Goal: Task Accomplishment & Management: Manage account settings

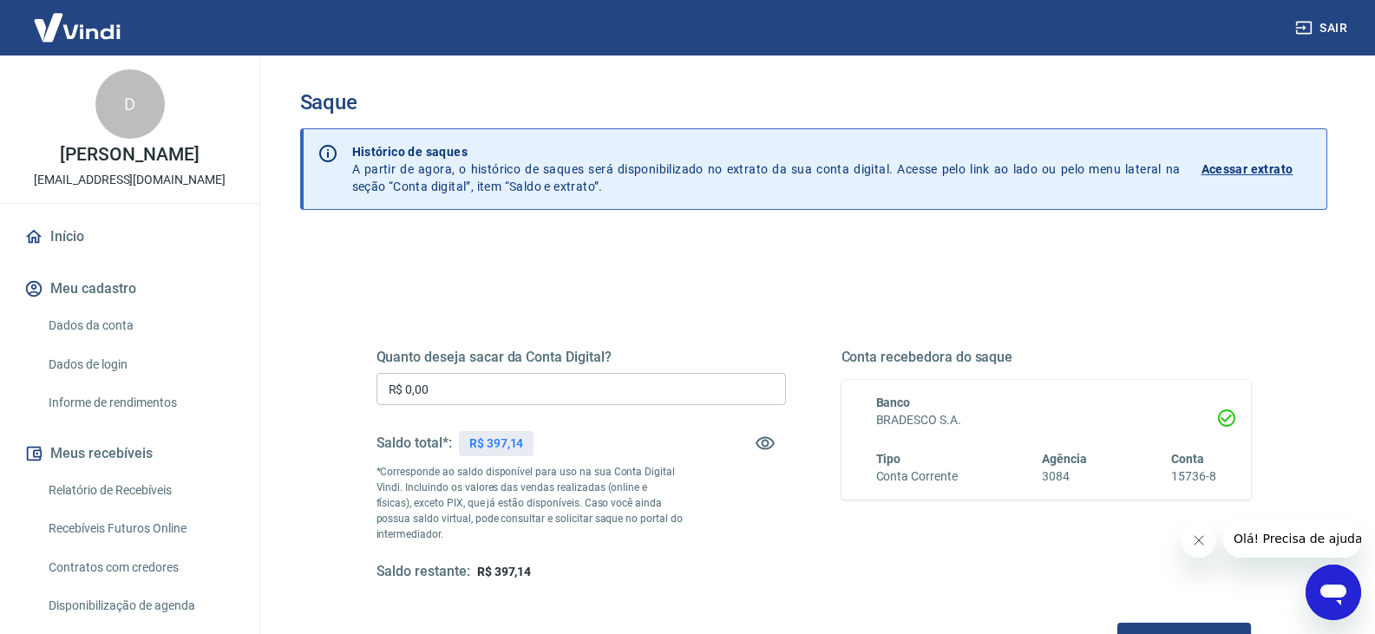
click at [507, 381] on input "R$ 0,00" at bounding box center [582, 389] width 410 height 32
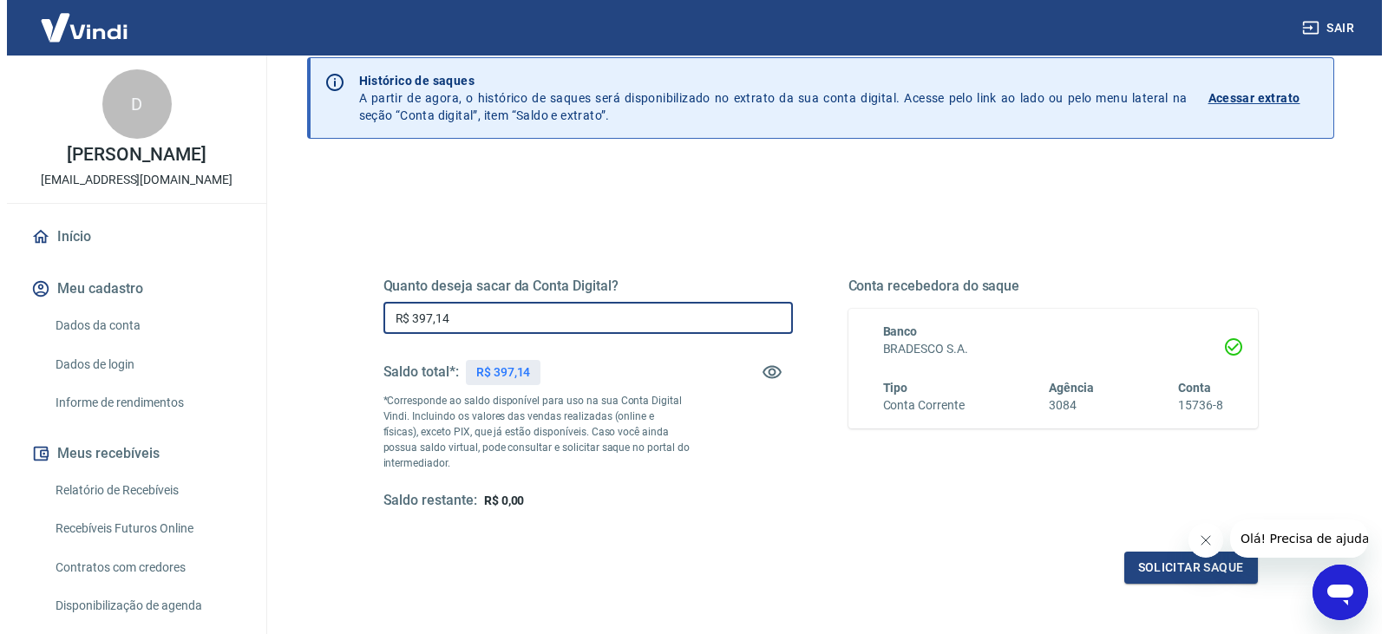
scroll to position [224, 0]
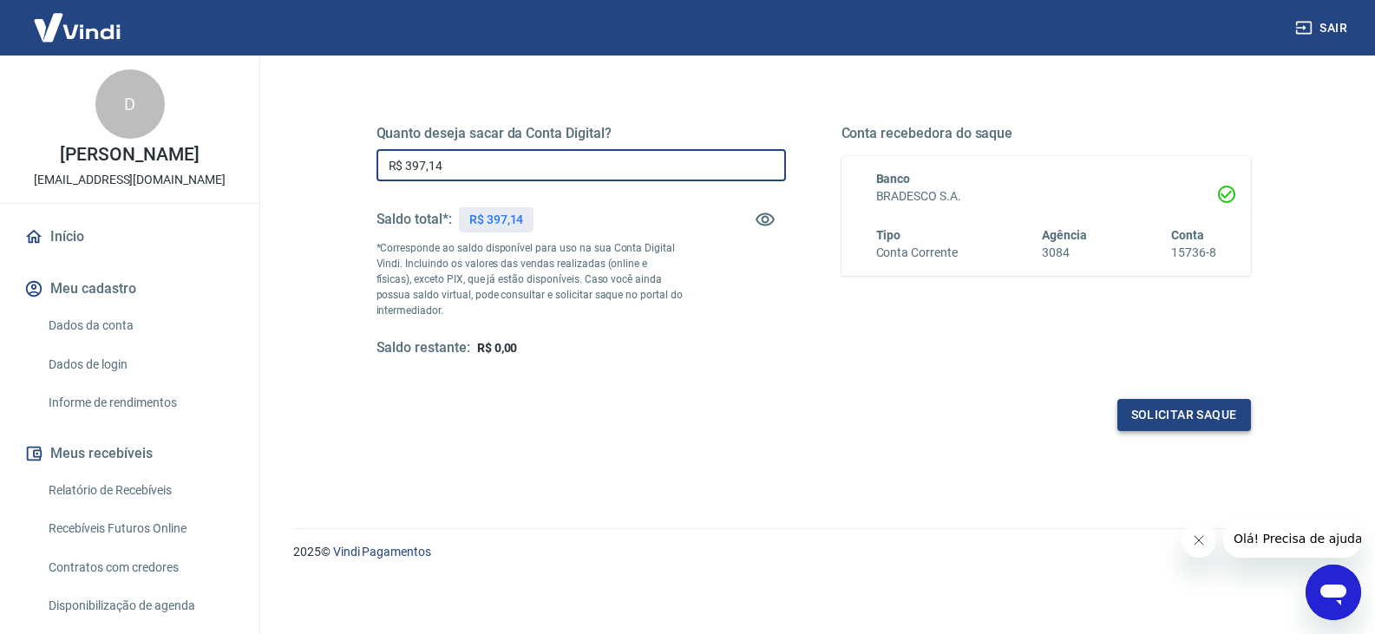
type input "R$ 397,14"
click at [1207, 399] on button "Solicitar saque" at bounding box center [1185, 415] width 134 height 32
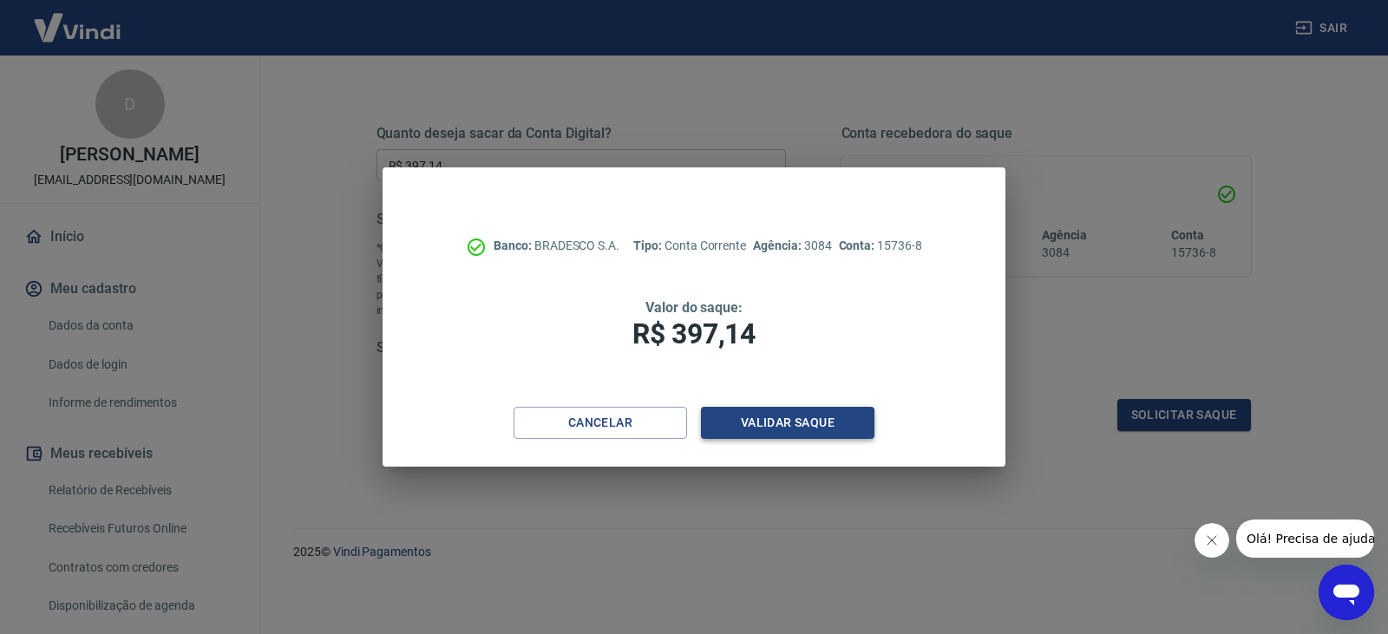
click at [730, 429] on button "Validar saque" at bounding box center [788, 423] width 174 height 32
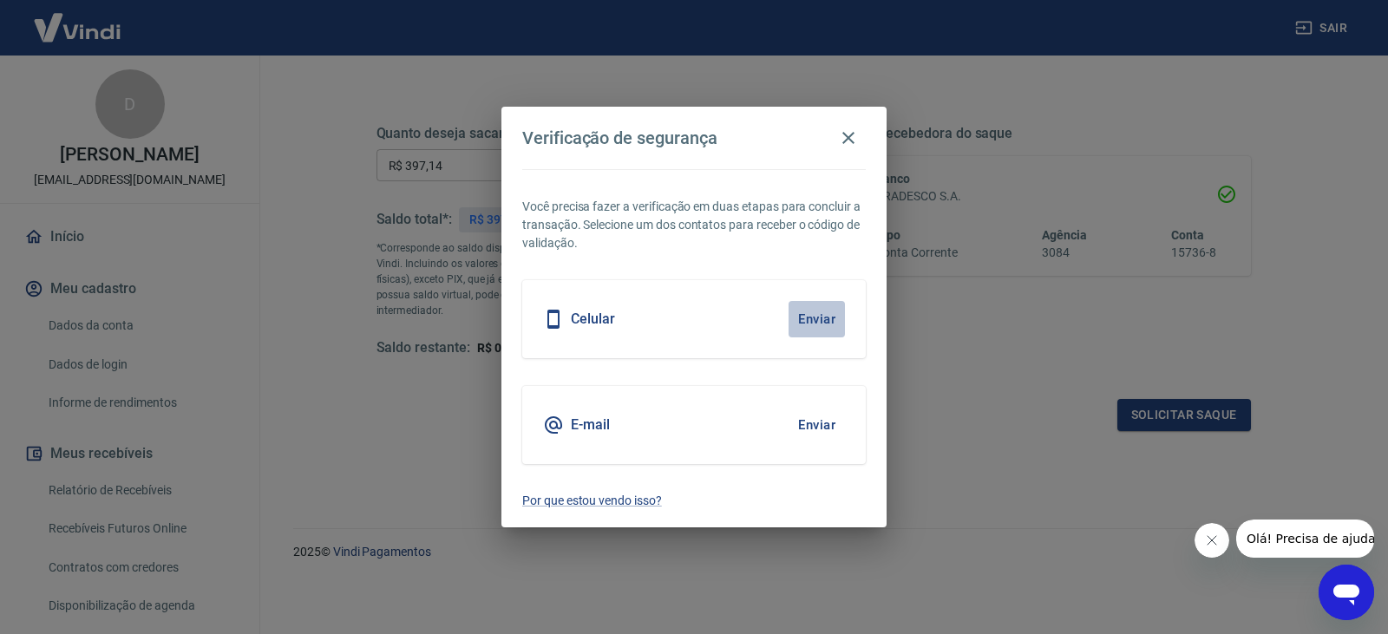
click at [811, 325] on button "Enviar" at bounding box center [817, 319] width 56 height 36
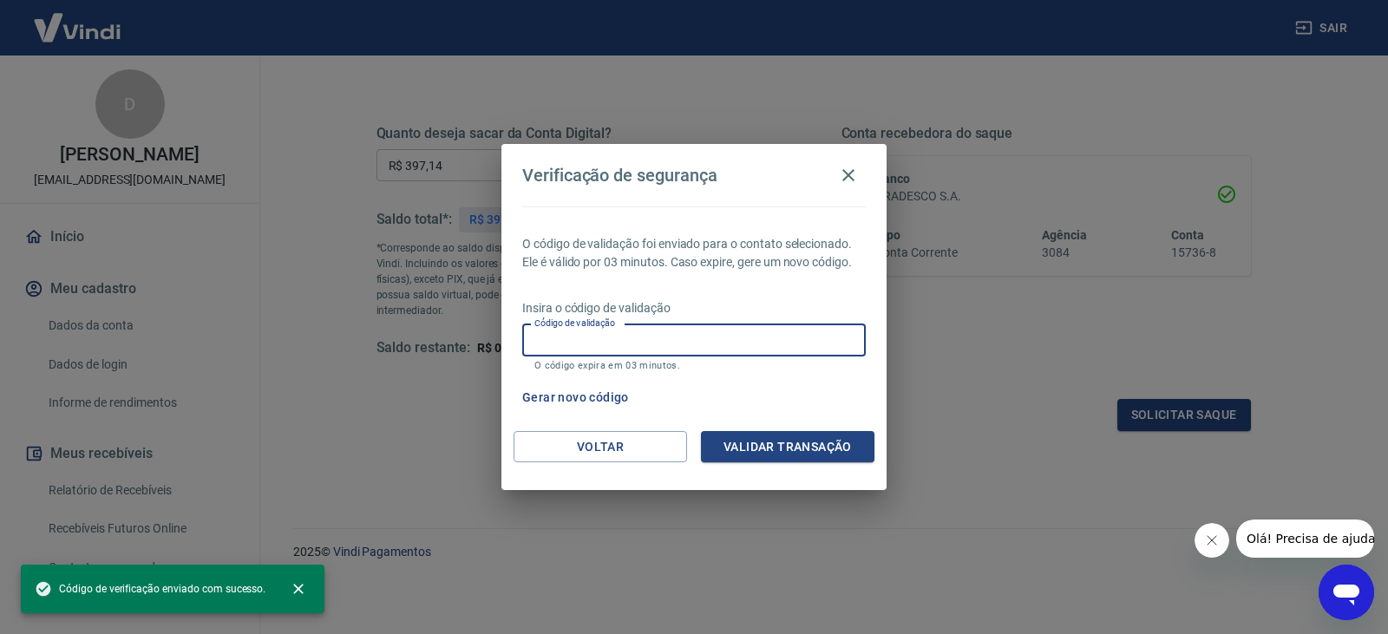
click at [811, 325] on input "Código de validação" at bounding box center [694, 341] width 344 height 32
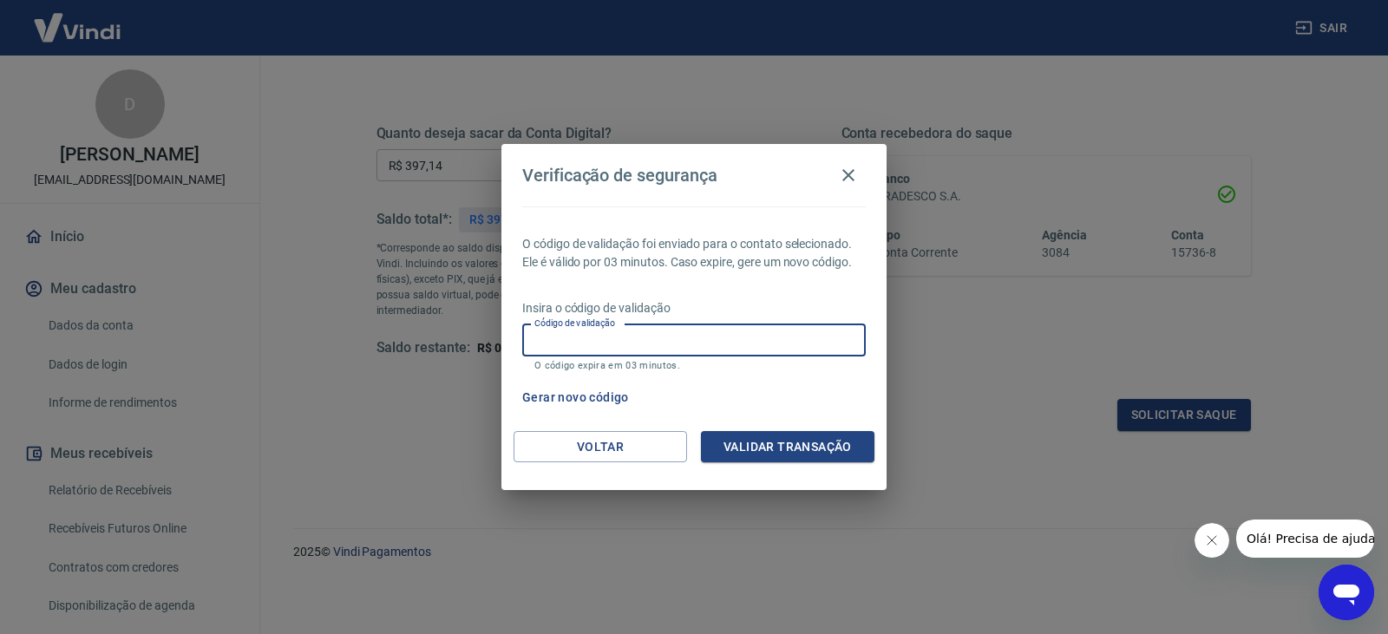
click at [598, 370] on div "Código de validação Código de validação O código expira em 03 minutos." at bounding box center [694, 348] width 344 height 47
click at [596, 336] on input "Código de validação" at bounding box center [694, 341] width 344 height 32
type input "974769"
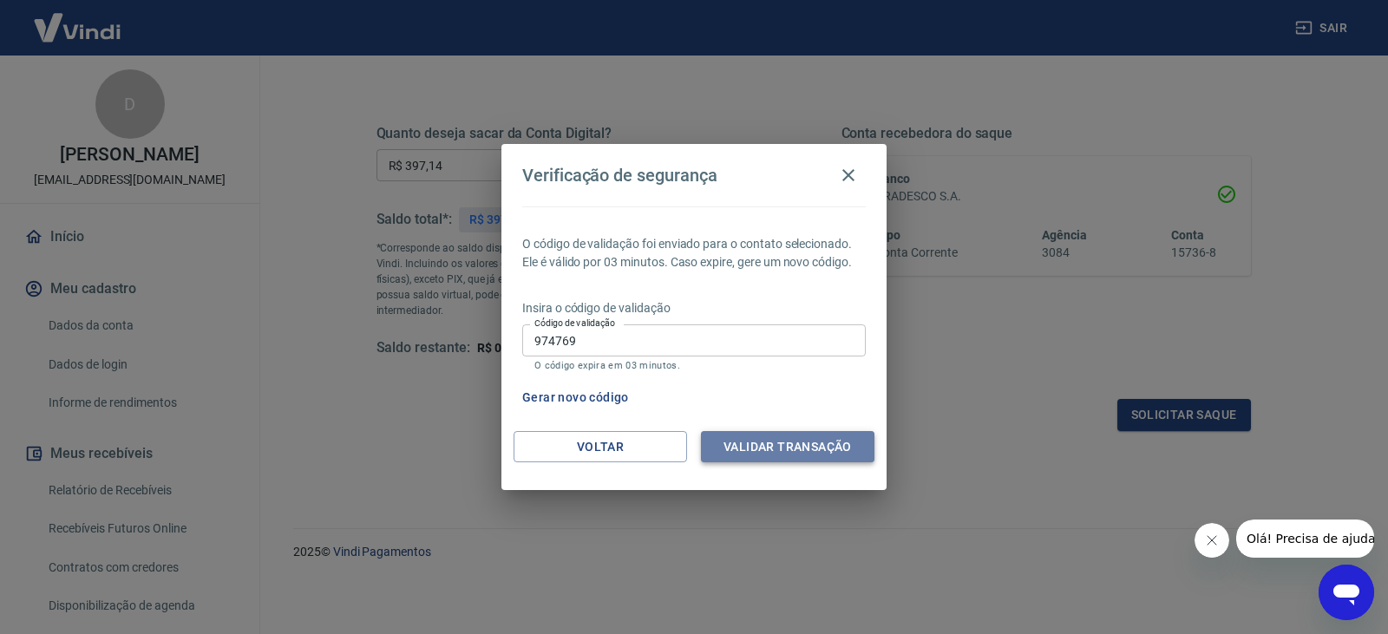
click at [798, 453] on button "Validar transação" at bounding box center [788, 447] width 174 height 32
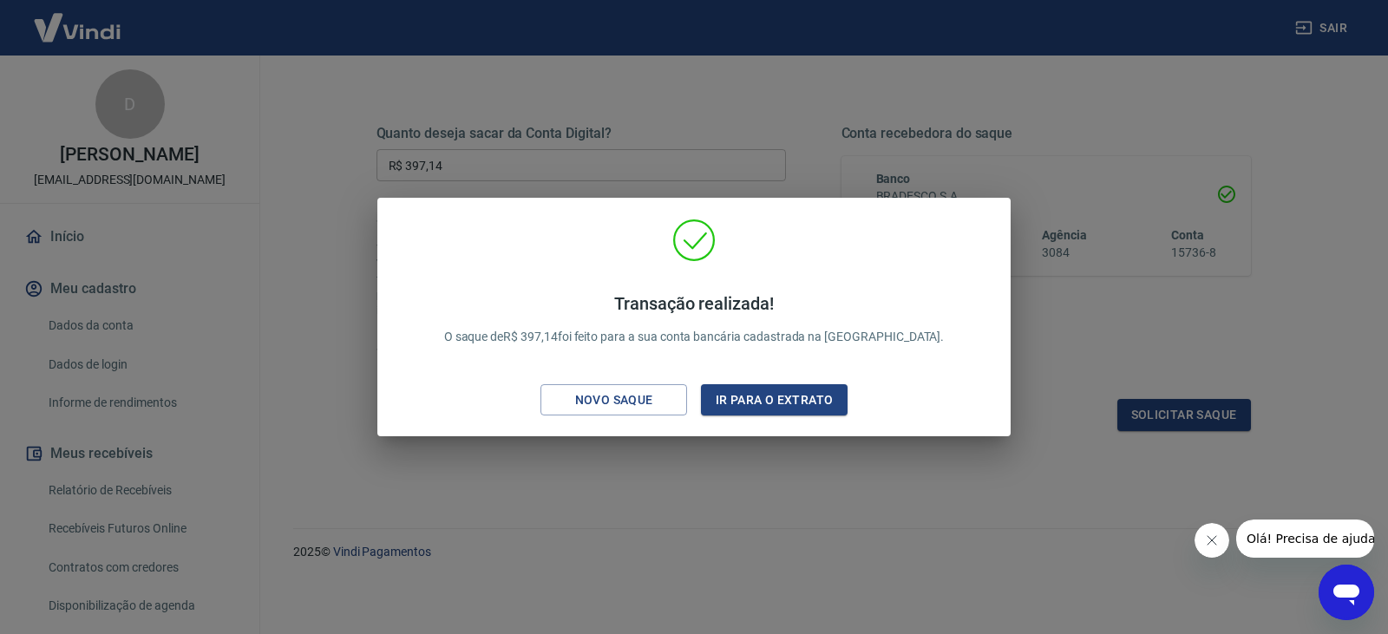
click at [857, 135] on div "Transação realizada! O saque de R$ 397,14 foi feito para a sua conta bancária c…" at bounding box center [694, 317] width 1388 height 634
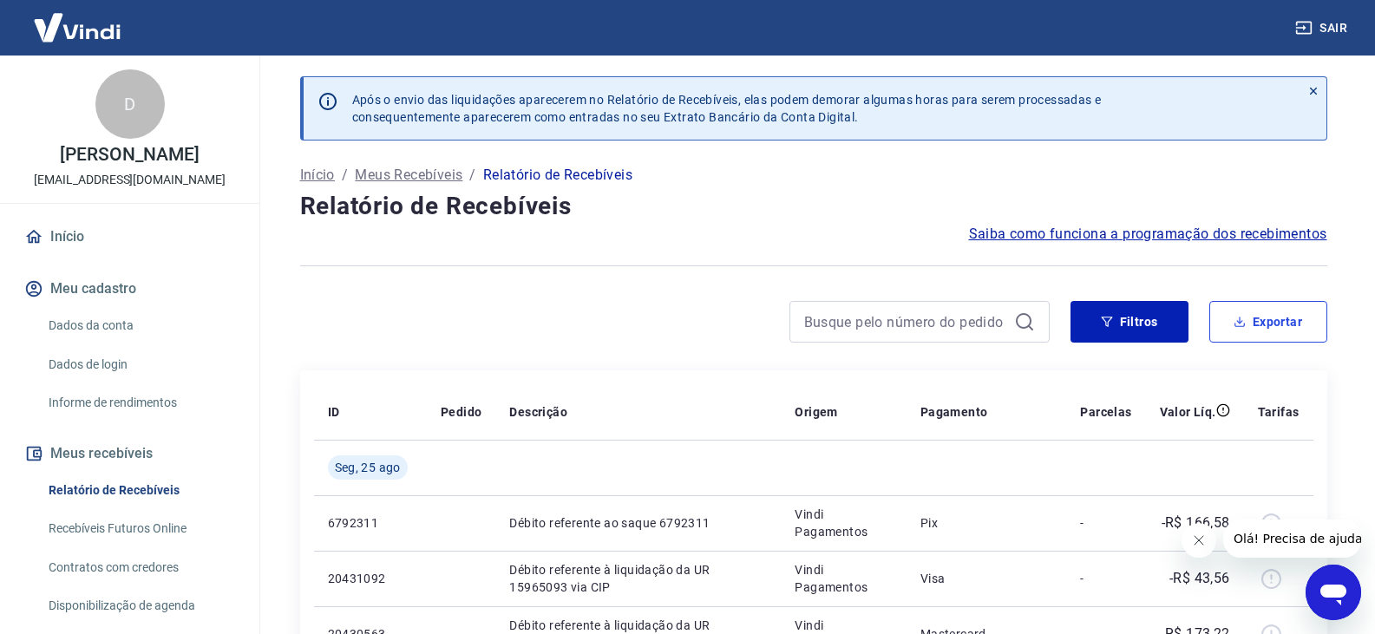
drag, startPoint x: 1230, startPoint y: 325, endPoint x: 136, endPoint y: 347, distance: 1093.6
click at [1230, 325] on button "Exportar" at bounding box center [1269, 322] width 118 height 42
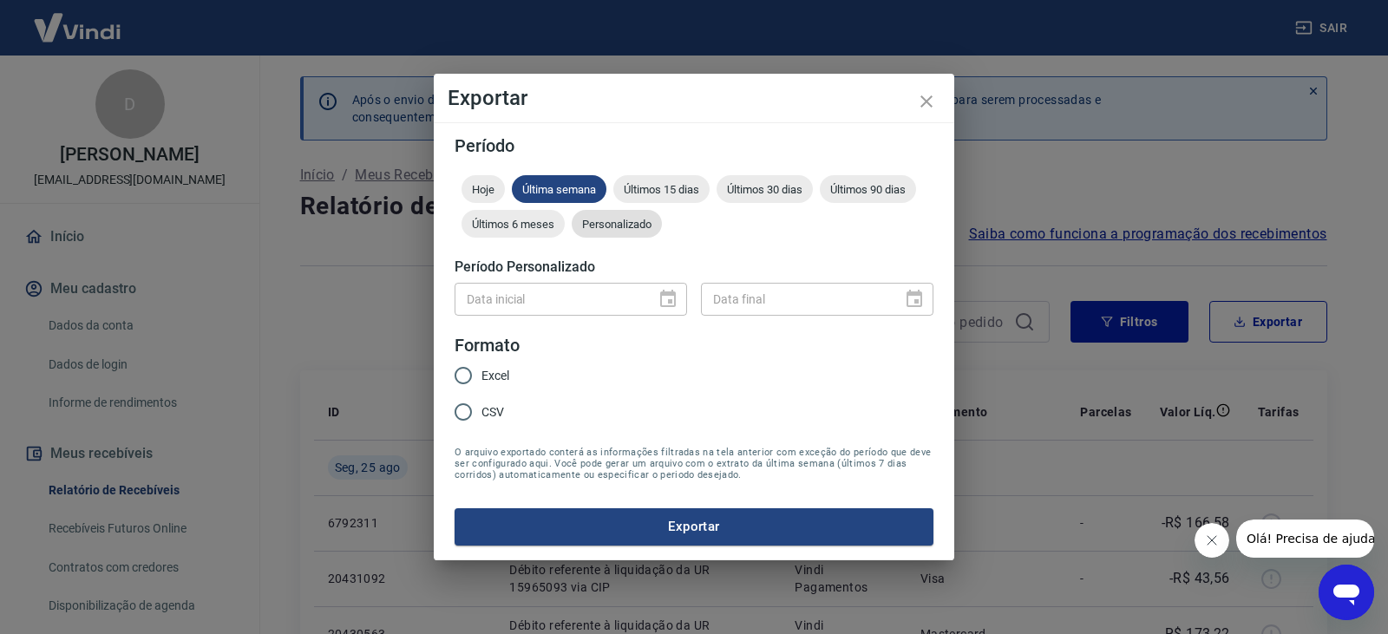
click at [644, 211] on div "Personalizado" at bounding box center [617, 224] width 90 height 28
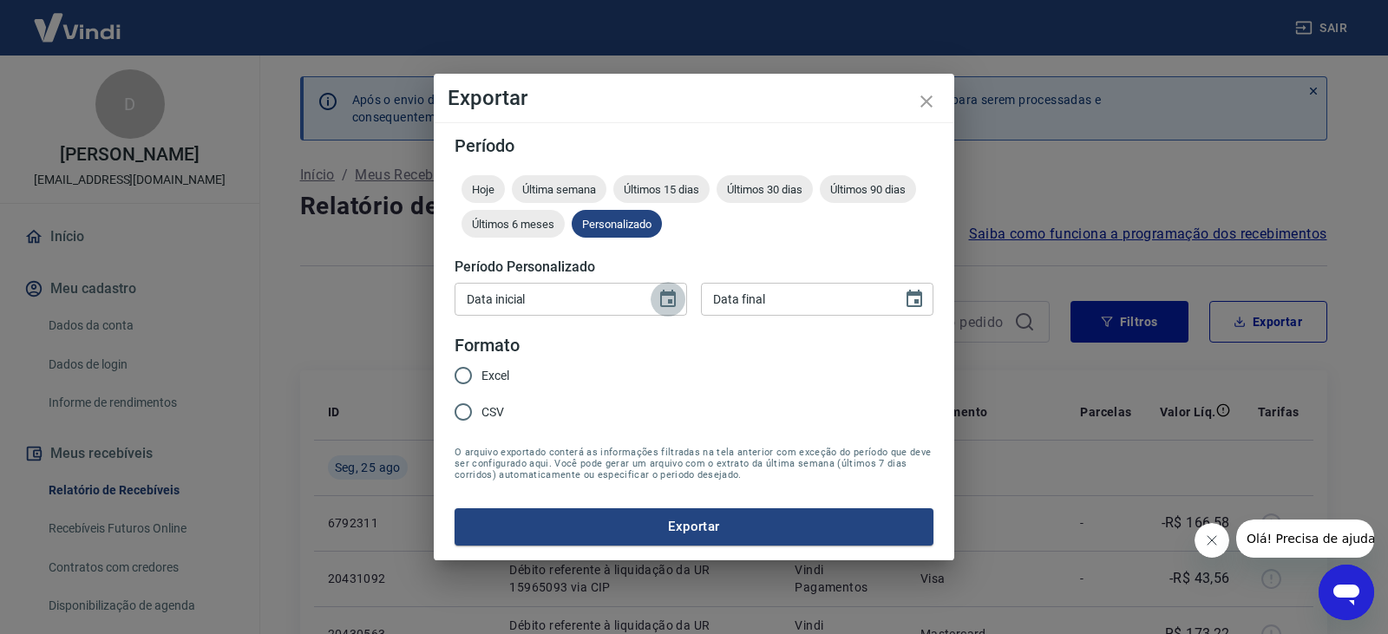
click at [665, 307] on icon "Choose date" at bounding box center [668, 299] width 21 height 21
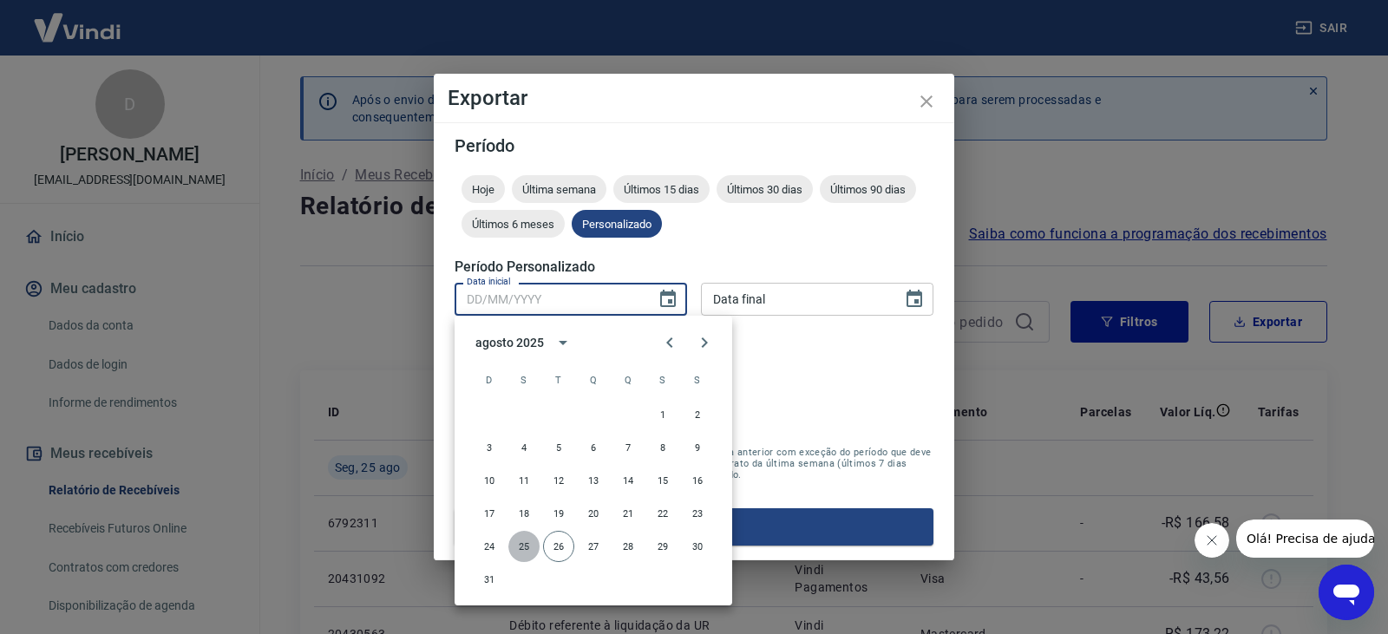
click at [516, 547] on button "25" at bounding box center [524, 546] width 31 height 31
type input "25/08/2025"
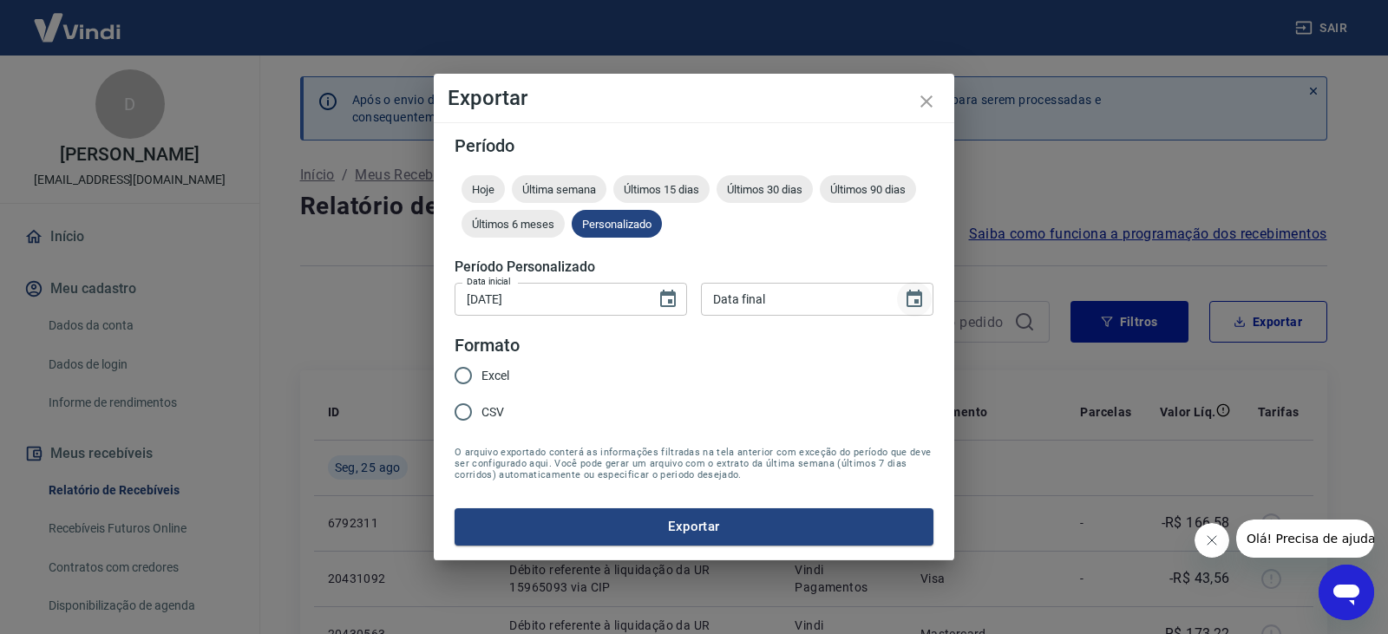
click at [909, 303] on icon "Choose date" at bounding box center [914, 299] width 21 height 21
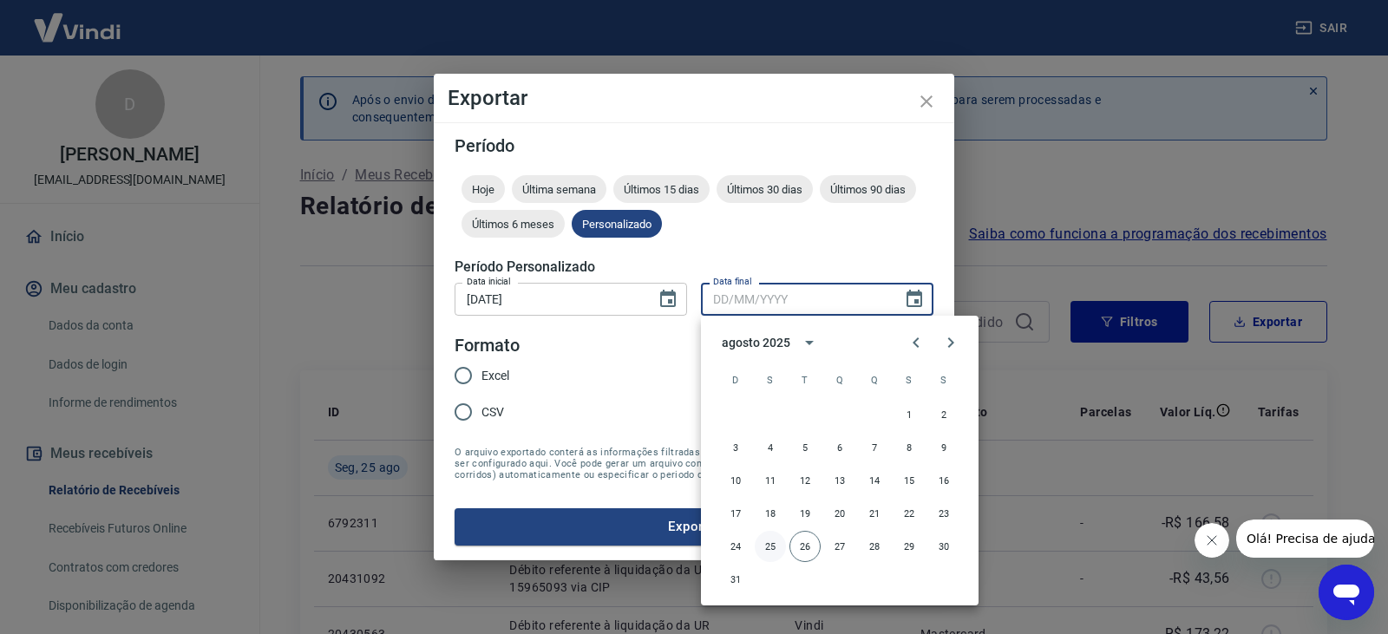
click at [764, 548] on button "25" at bounding box center [770, 546] width 31 height 31
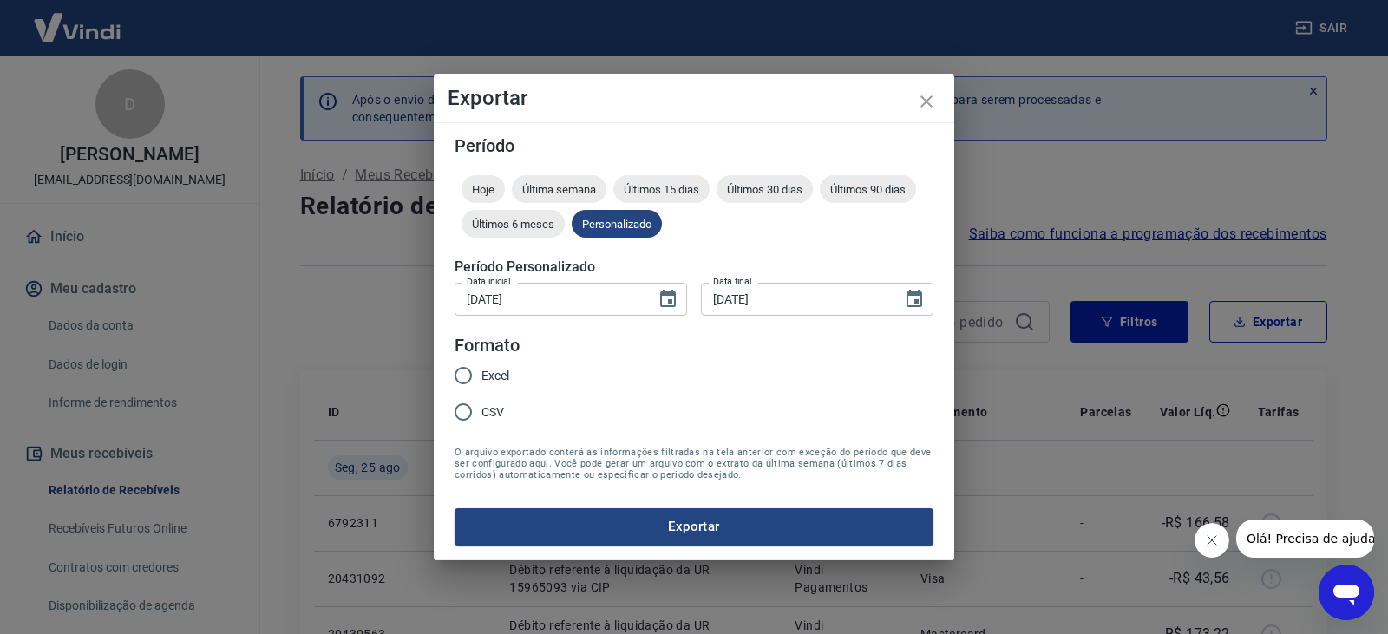
type input "25/08/2025"
click at [462, 371] on input "Excel" at bounding box center [463, 376] width 36 height 36
radio input "true"
click at [512, 523] on button "Exportar" at bounding box center [694, 527] width 479 height 36
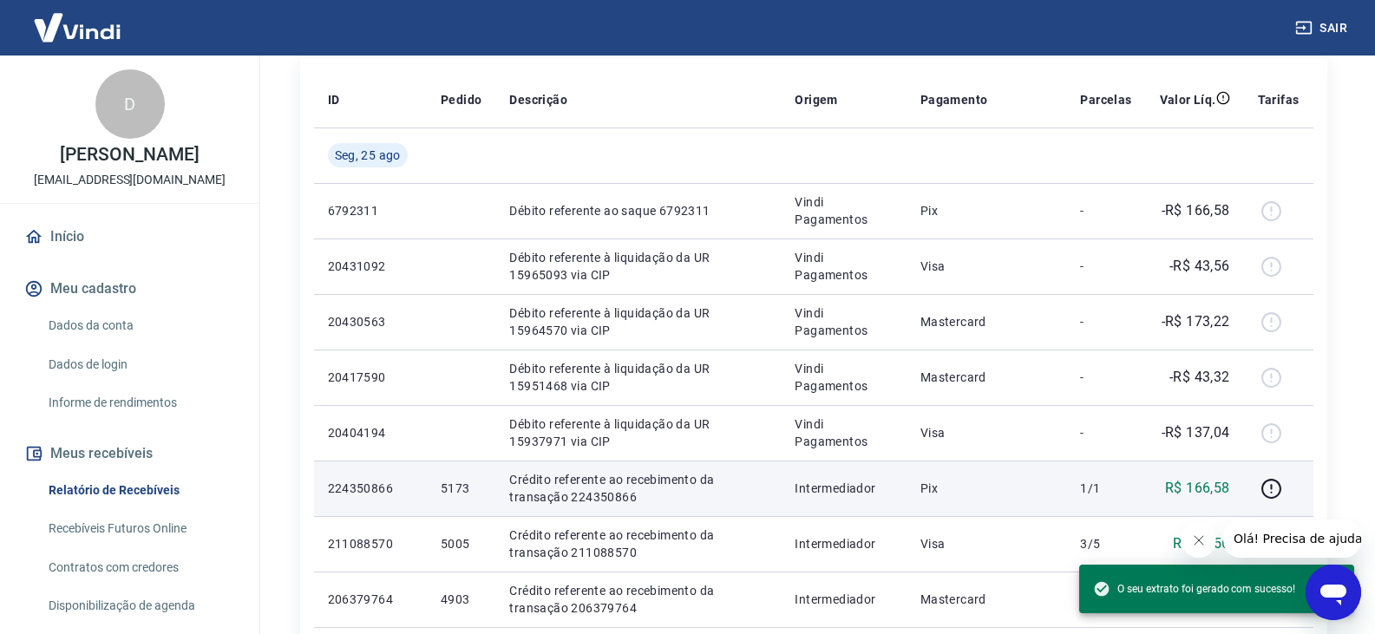
scroll to position [347, 0]
